Goal: Information Seeking & Learning: Find specific fact

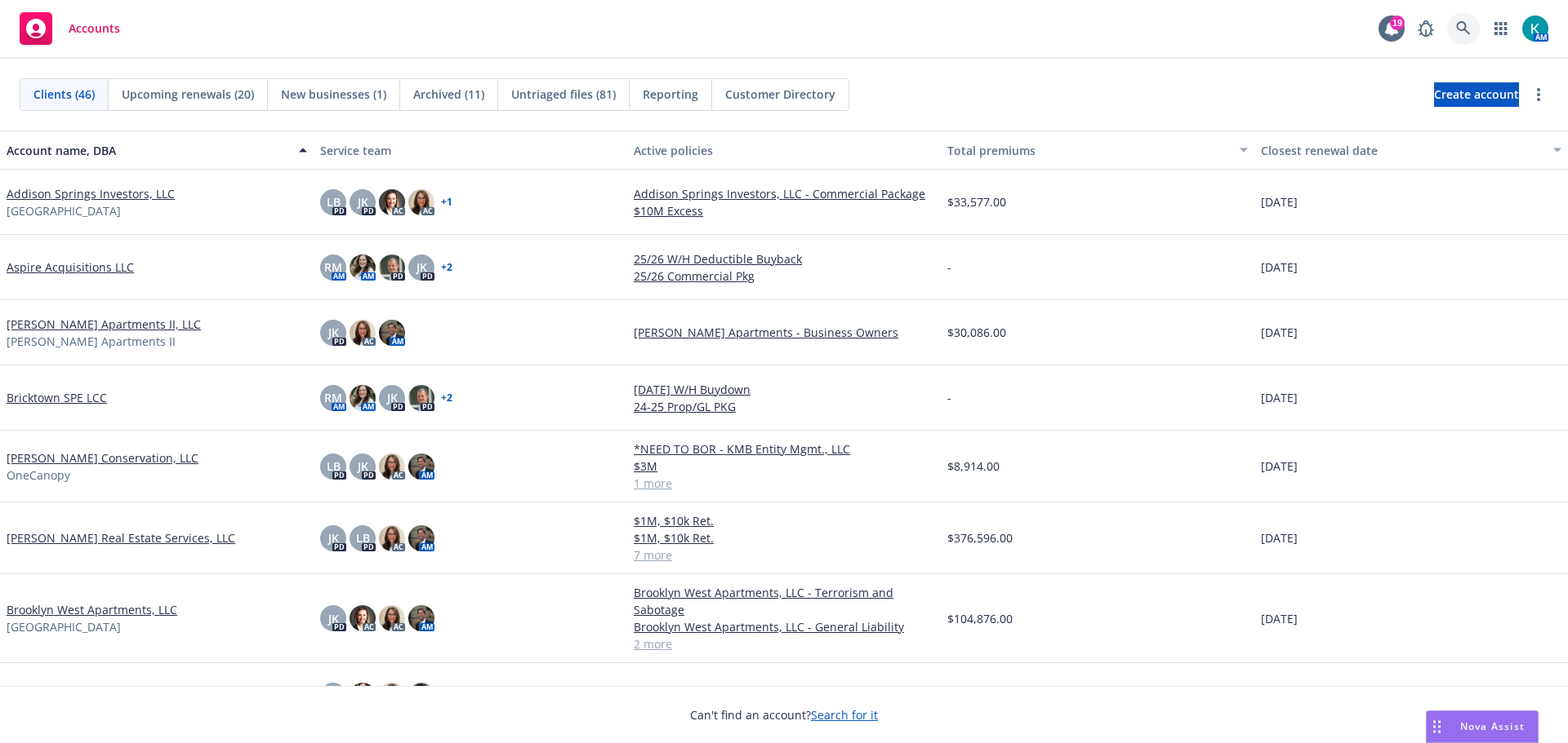
click at [1453, 40] on link at bounding box center [1462, 28] width 33 height 33
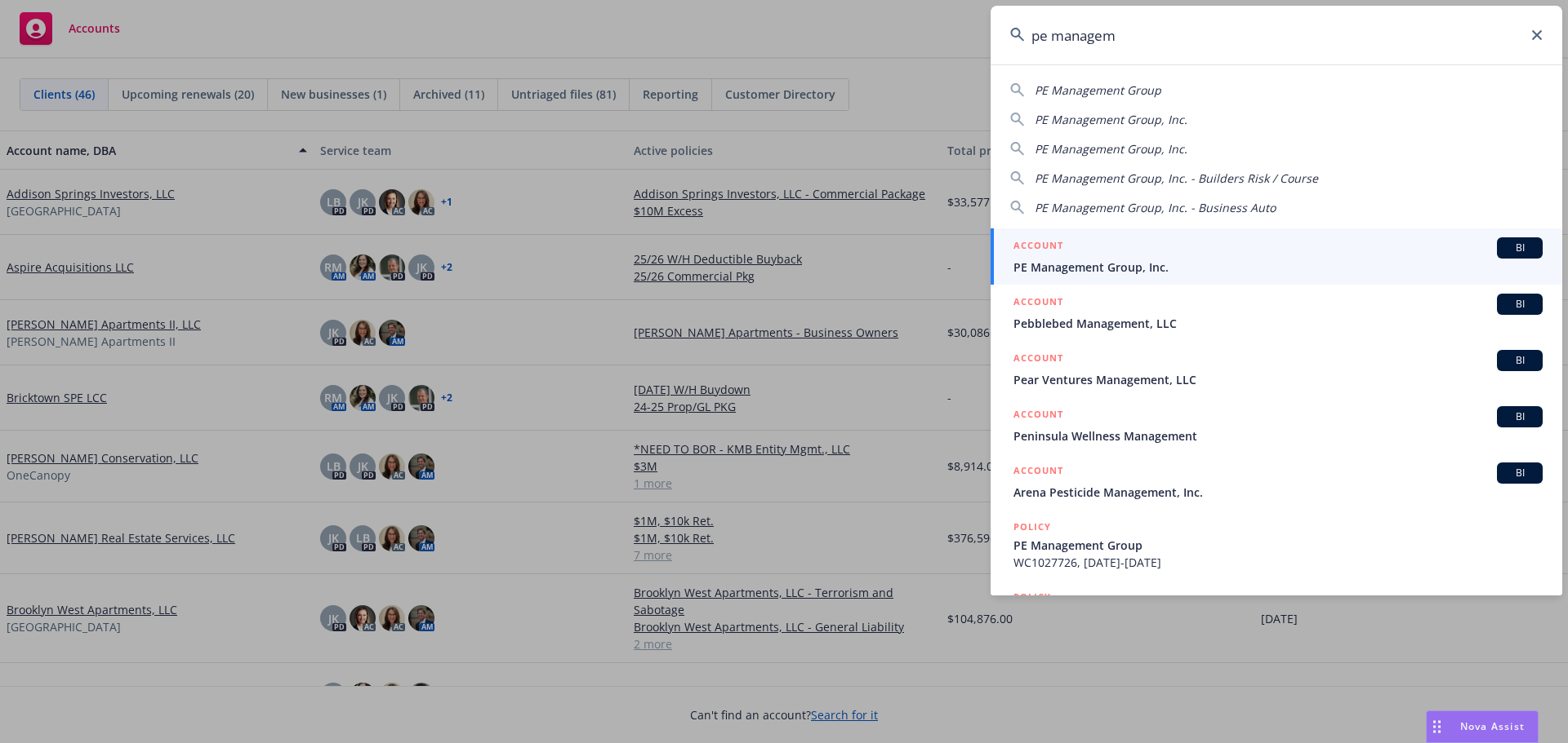
type input "pe managem"
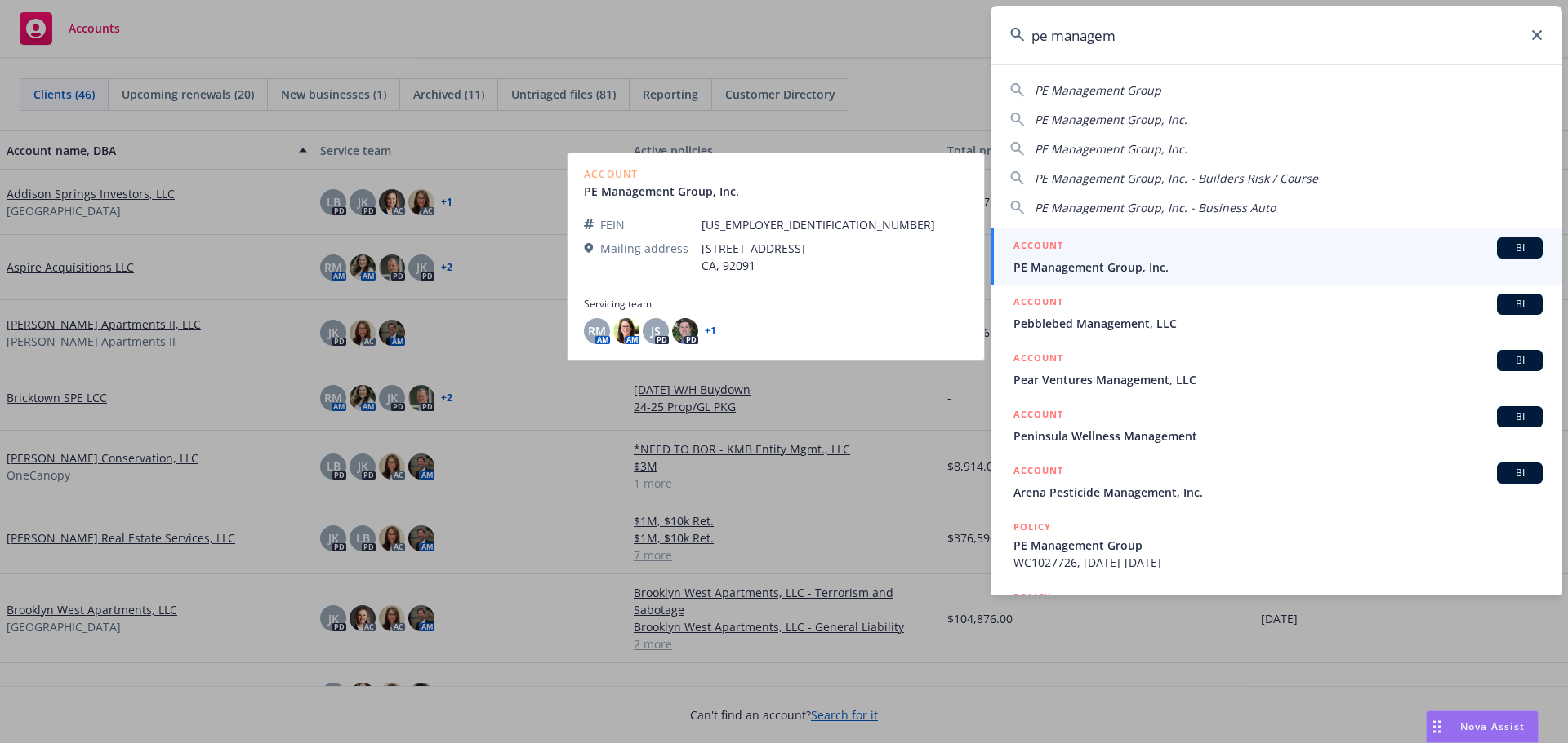
click at [1140, 256] on div "ACCOUNT BI" at bounding box center [1278, 248] width 529 height 21
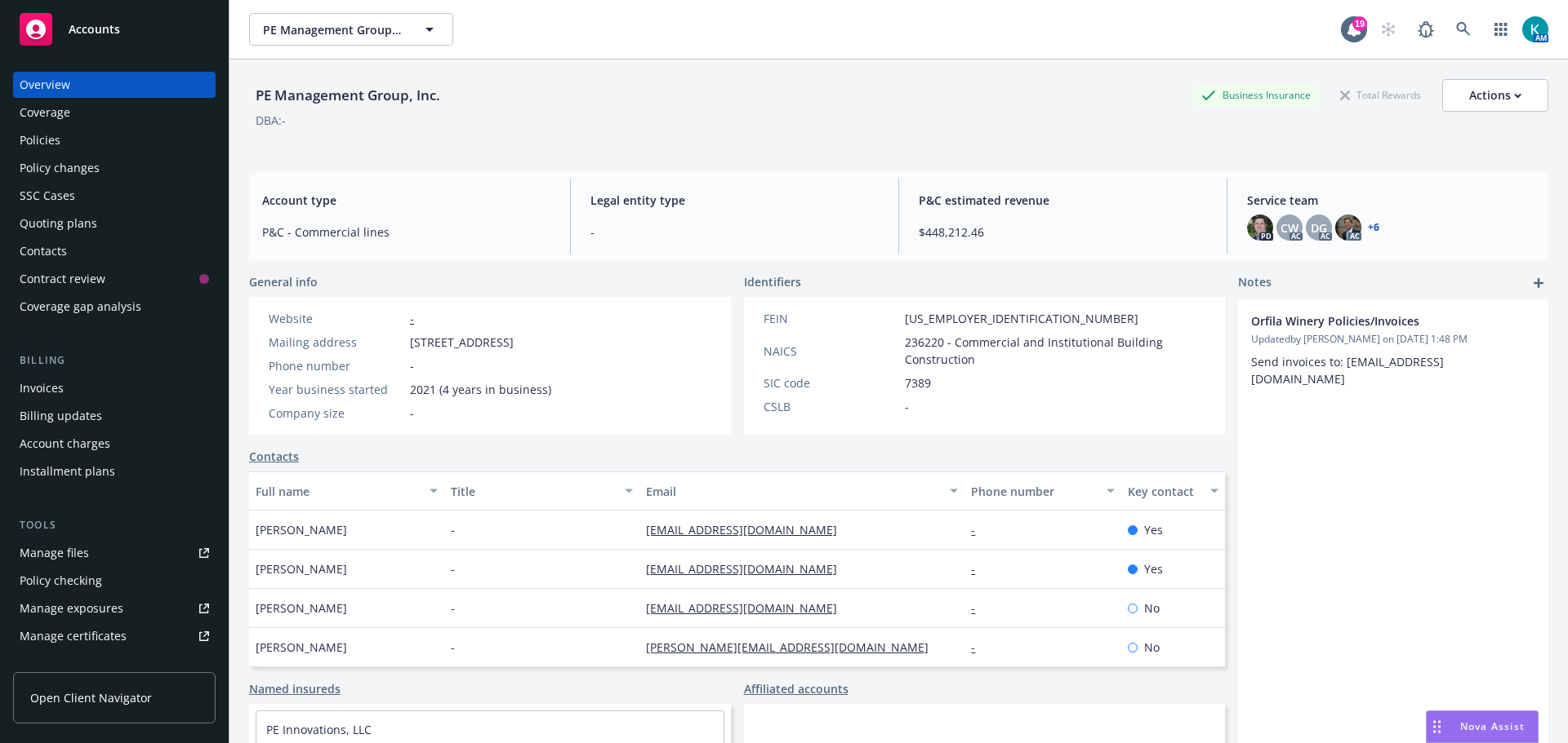
click at [79, 145] on div "Policies" at bounding box center [114, 140] width 190 height 26
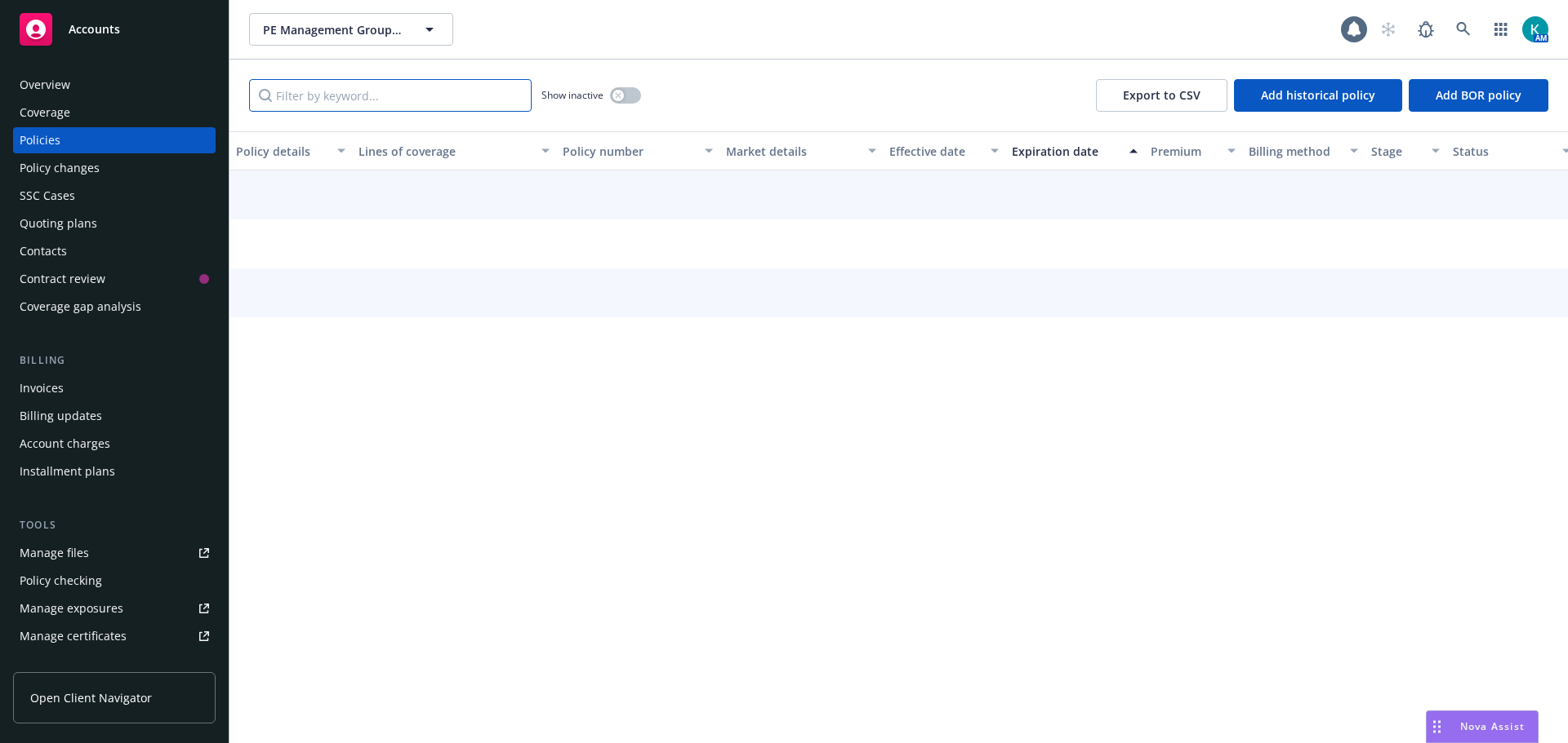
click at [420, 100] on input "Filter by keyword..." at bounding box center [390, 95] width 282 height 33
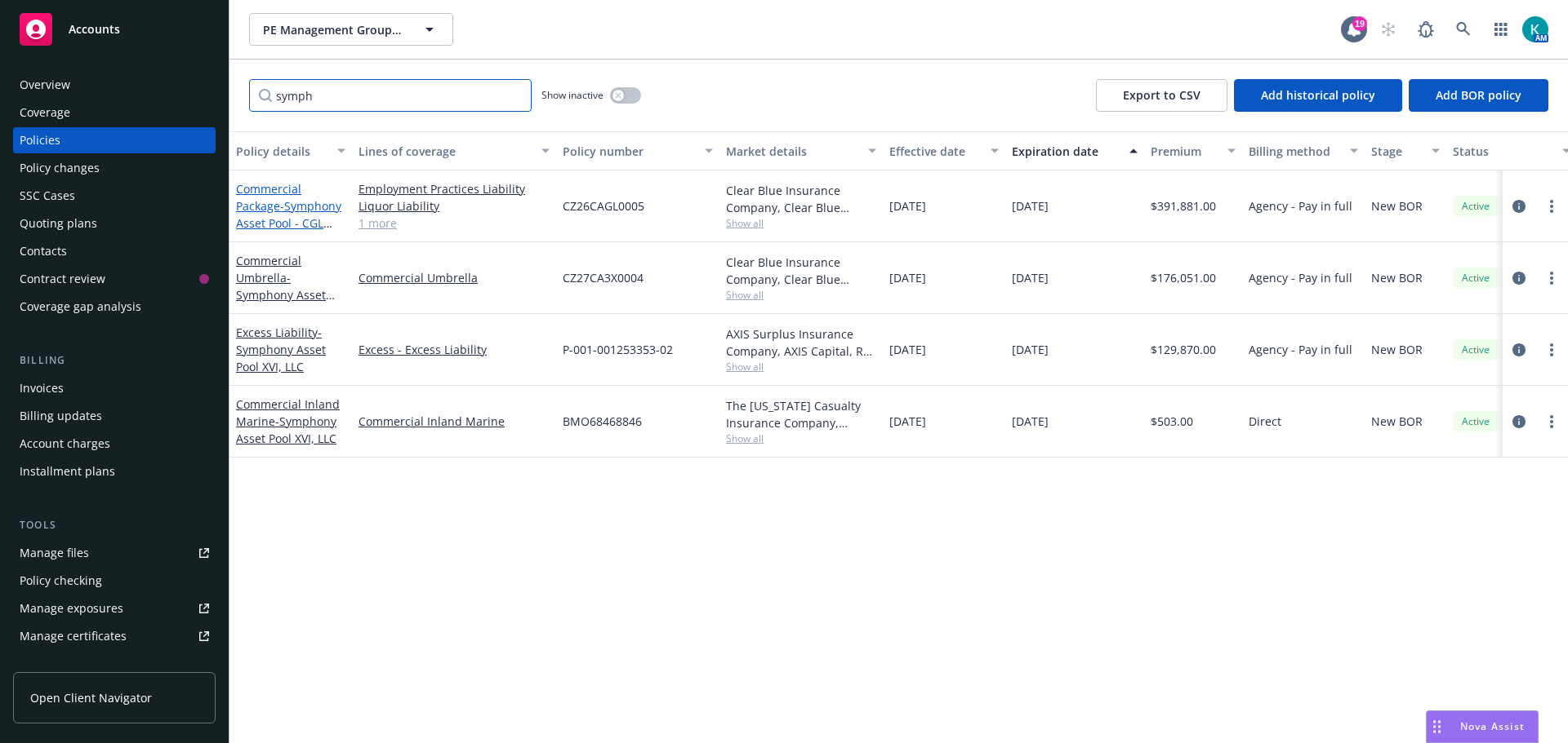
type input "symph"
click at [275, 222] on span "- Symphony Asset Pool - CGL $2M/$4M/$4M" at bounding box center [288, 222] width 106 height 50
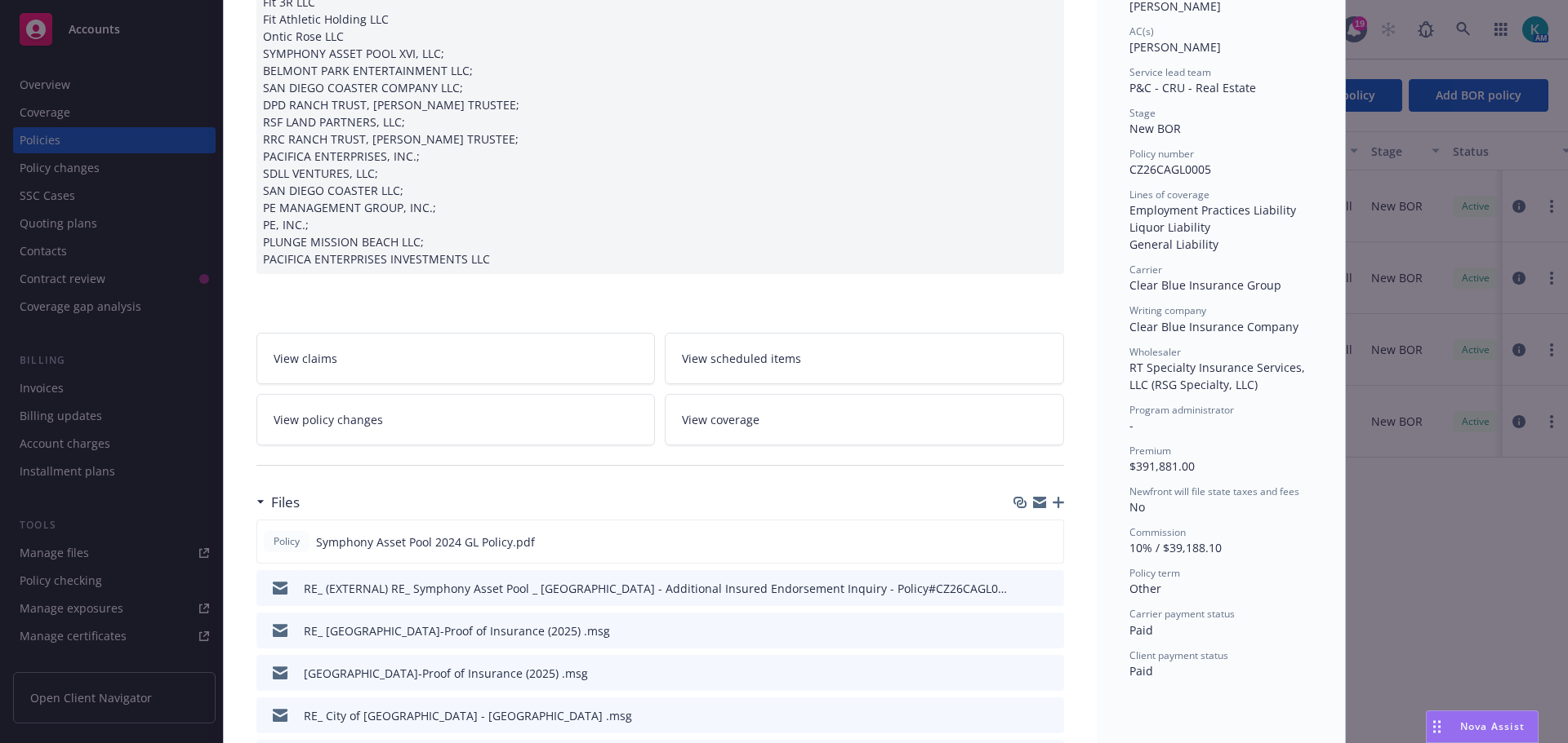
scroll to position [326, 0]
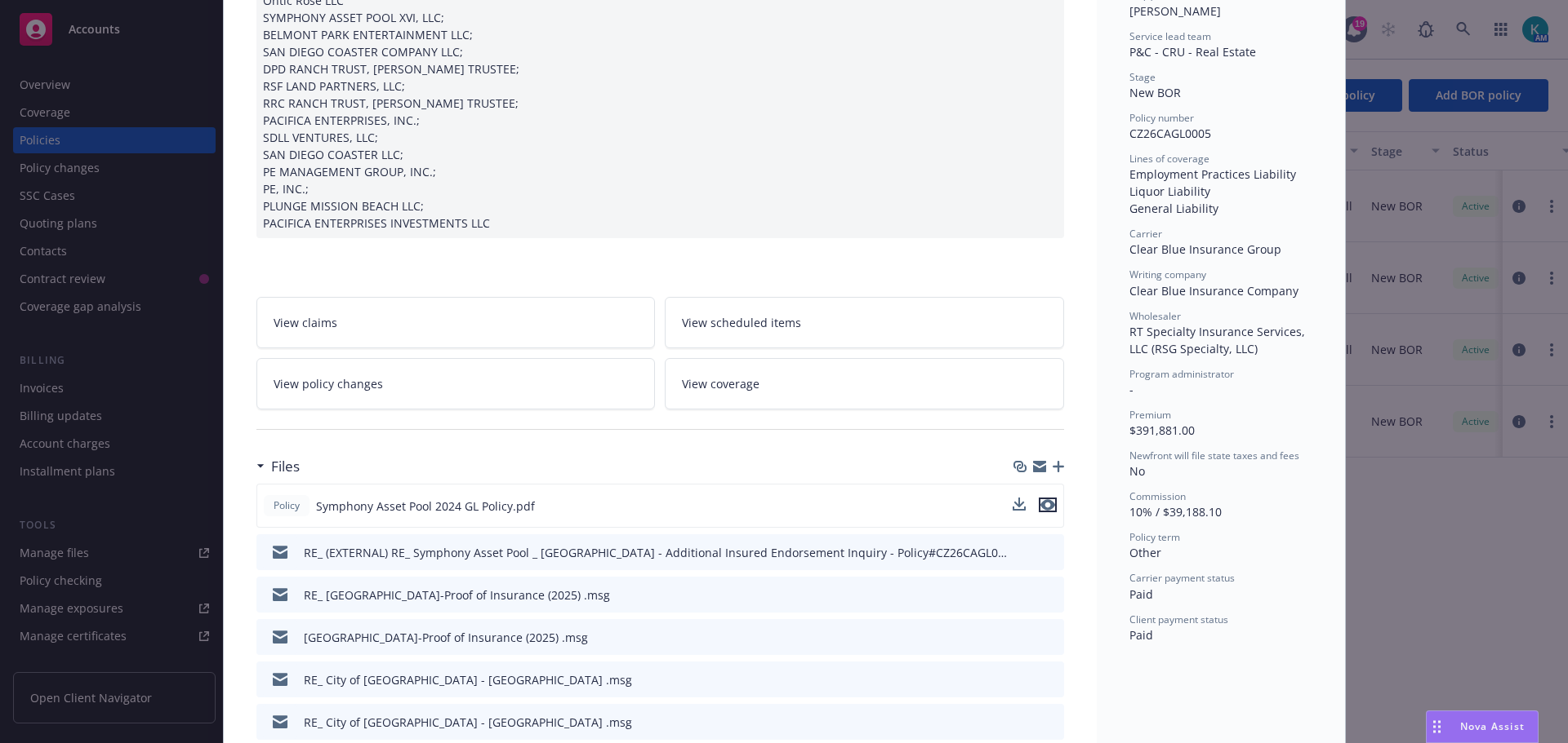
click at [1043, 506] on icon "preview file" at bounding box center [1047, 505] width 15 height 11
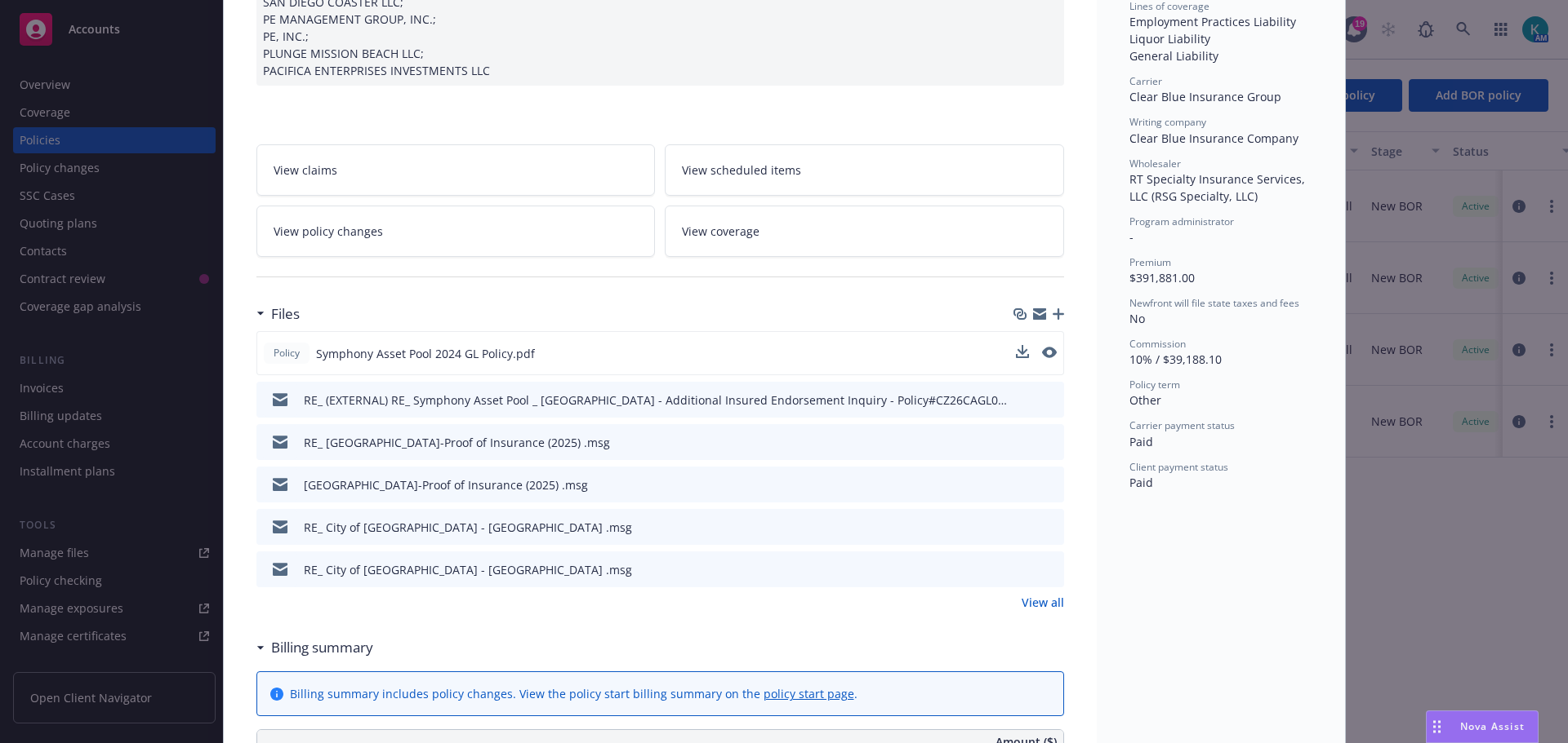
scroll to position [490, 0]
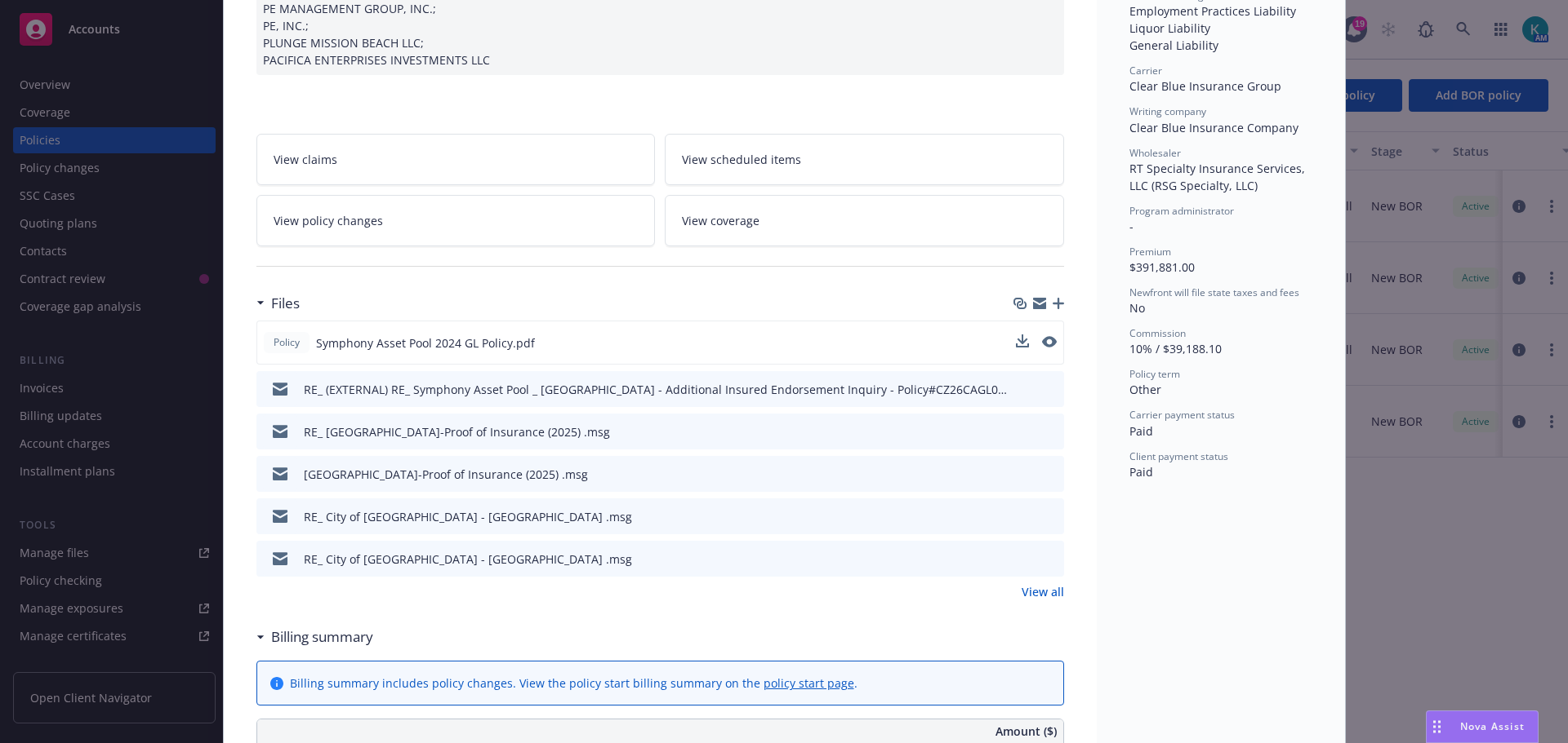
click at [588, 233] on link "View policy changes" at bounding box center [455, 221] width 399 height 51
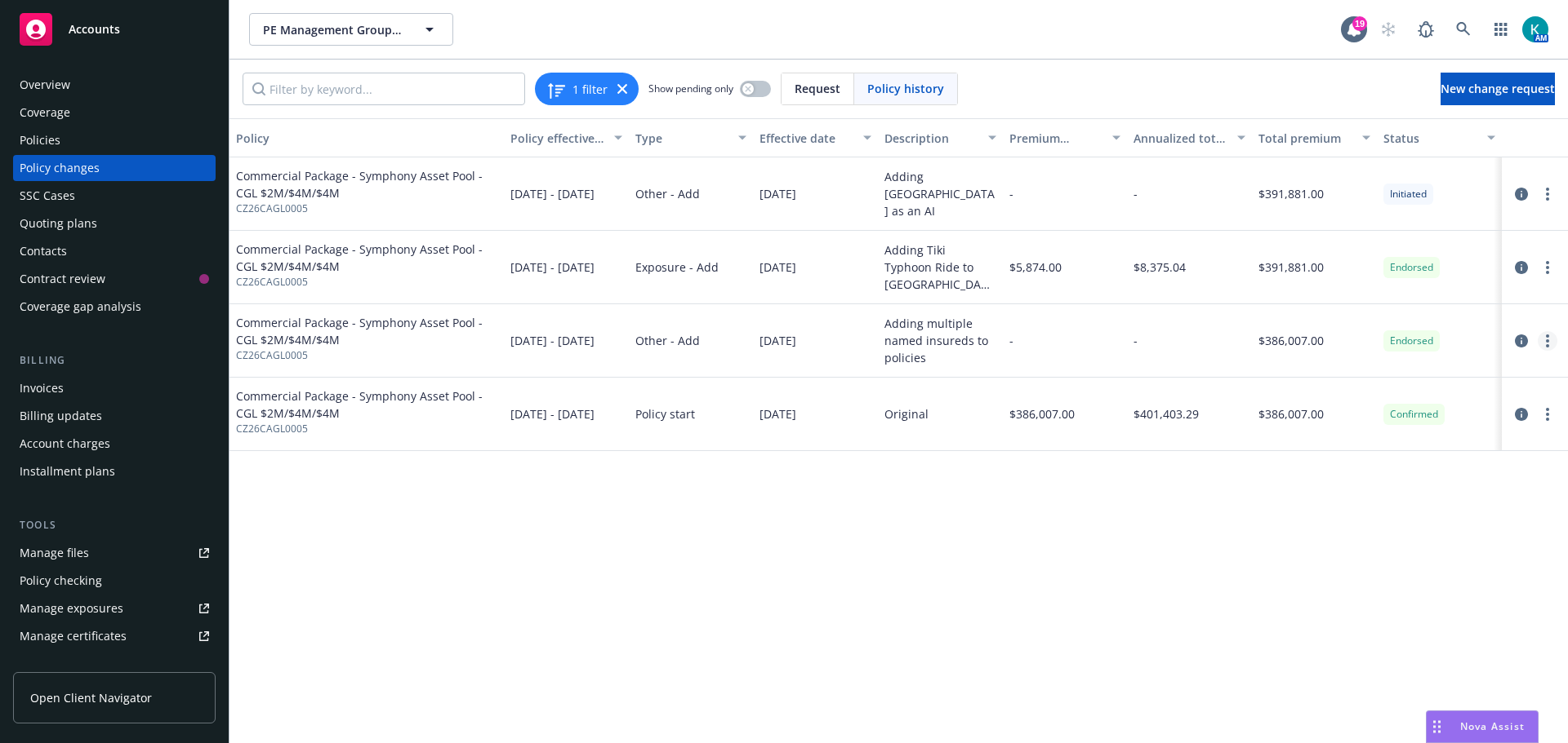
click at [1546, 343] on icon "more" at bounding box center [1546, 341] width 3 height 13
click at [360, 334] on span "Commercial Package - Symphony Asset Pool - CGL $2M/$4M/$4M" at bounding box center [366, 331] width 261 height 35
click at [1524, 345] on icon "circleInformation" at bounding box center [1521, 341] width 13 height 13
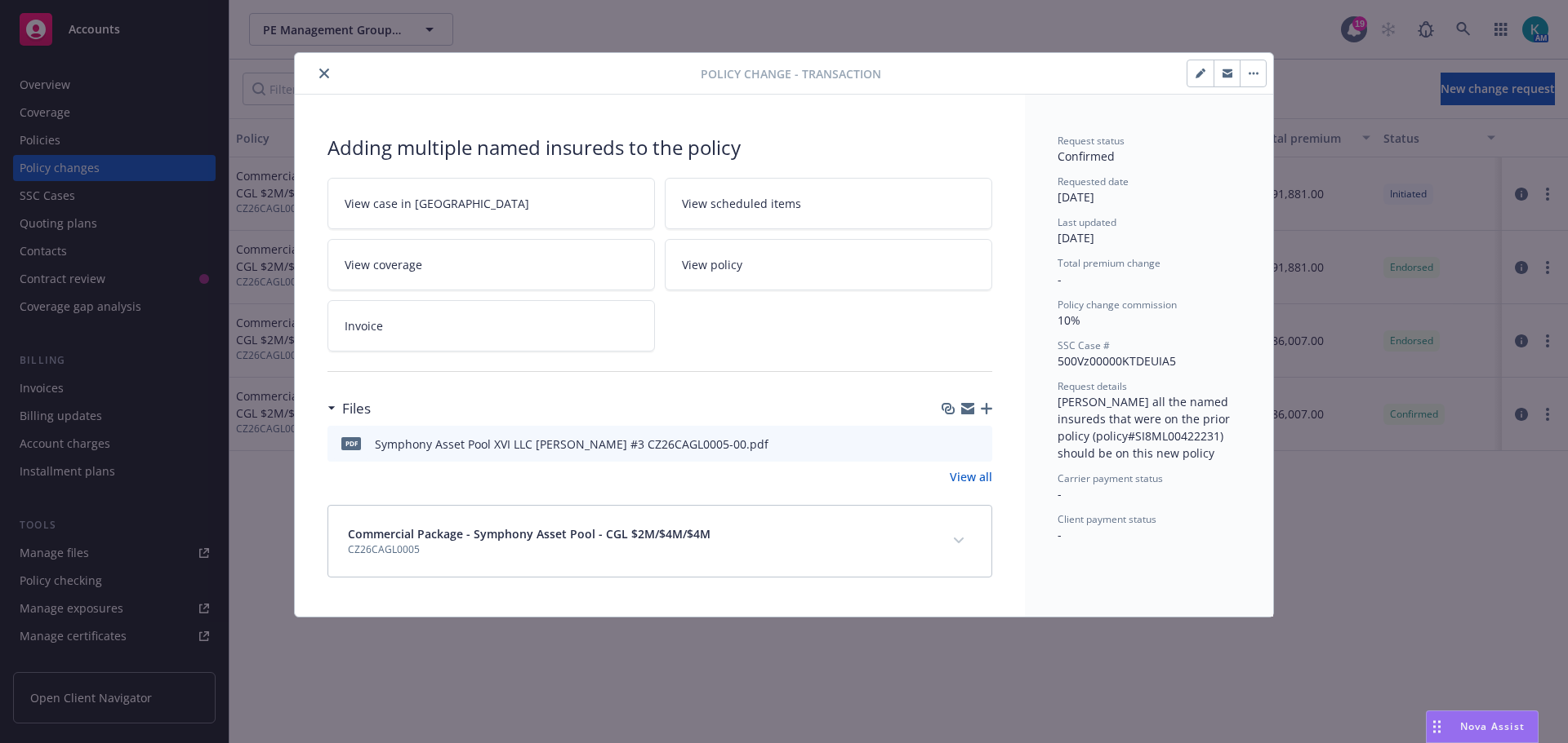
click at [980, 446] on icon "preview file" at bounding box center [976, 443] width 15 height 11
click at [325, 70] on icon "close" at bounding box center [324, 73] width 9 height 9
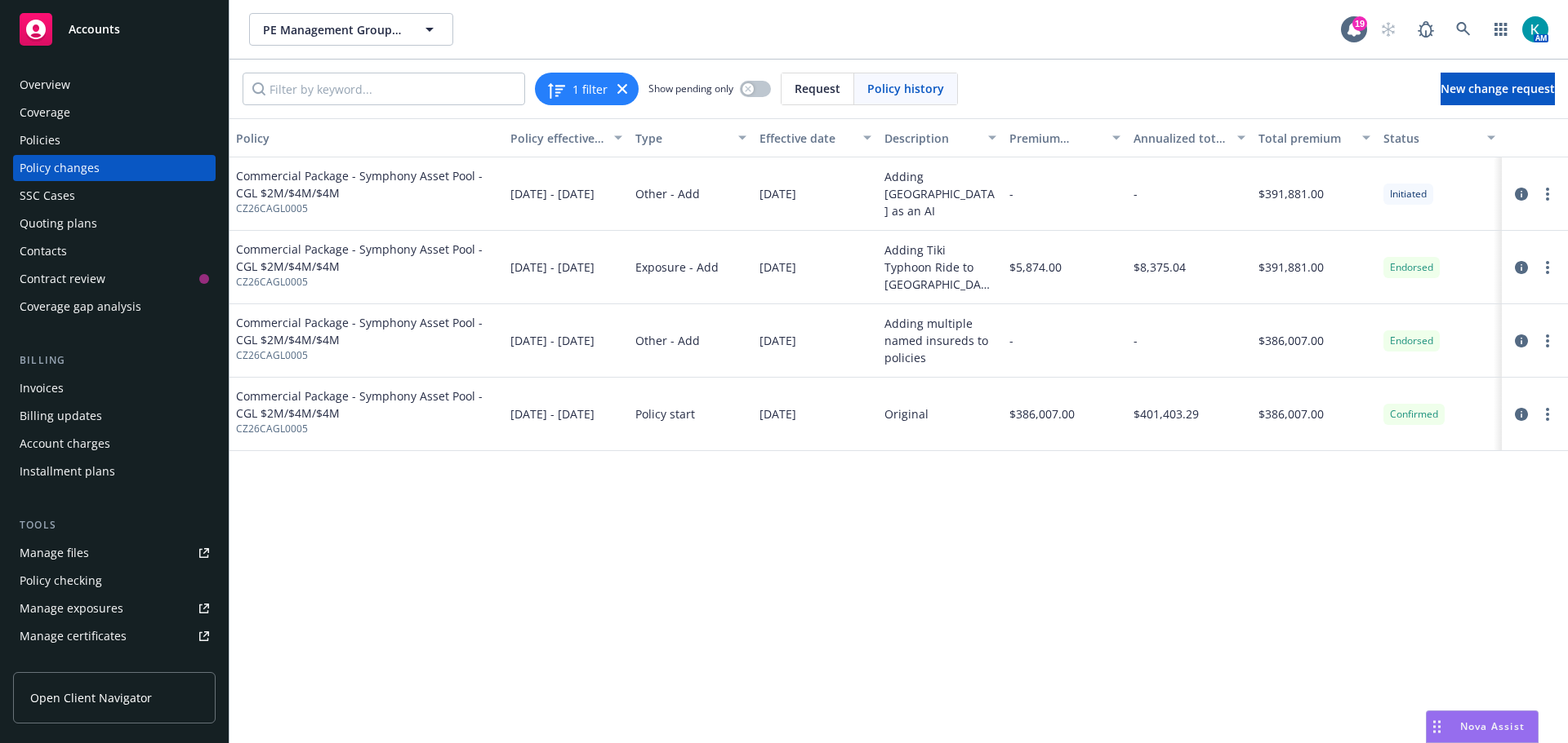
click at [368, 12] on div "PE Management Group, Inc. PE Management Group, Inc. 19 AM" at bounding box center [898, 29] width 1338 height 59
click at [349, 29] on span "PE Management Group, Inc." at bounding box center [333, 30] width 141 height 17
drag, startPoint x: 119, startPoint y: 148, endPoint x: 465, endPoint y: 19, distance: 369.3
click at [119, 147] on div "Policies" at bounding box center [114, 140] width 190 height 26
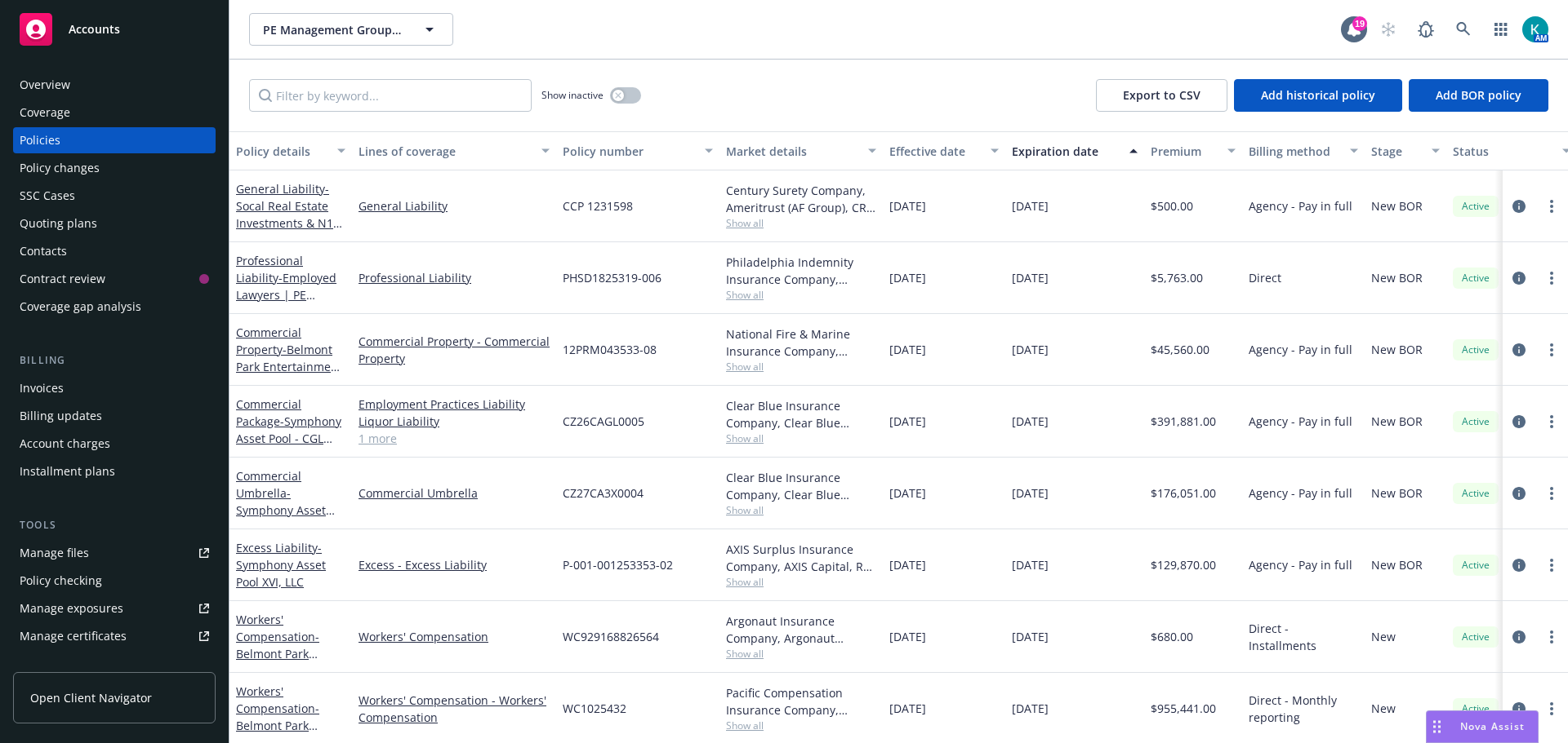
click at [58, 16] on div "Accounts" at bounding box center [114, 29] width 190 height 33
